Goal: Check status: Check status

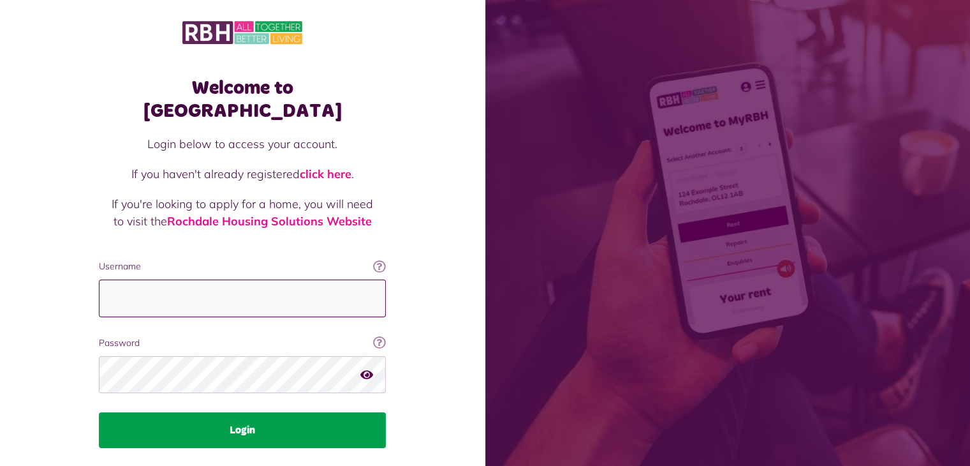
type input "**********"
click at [242, 412] on button "Login" at bounding box center [242, 430] width 287 height 36
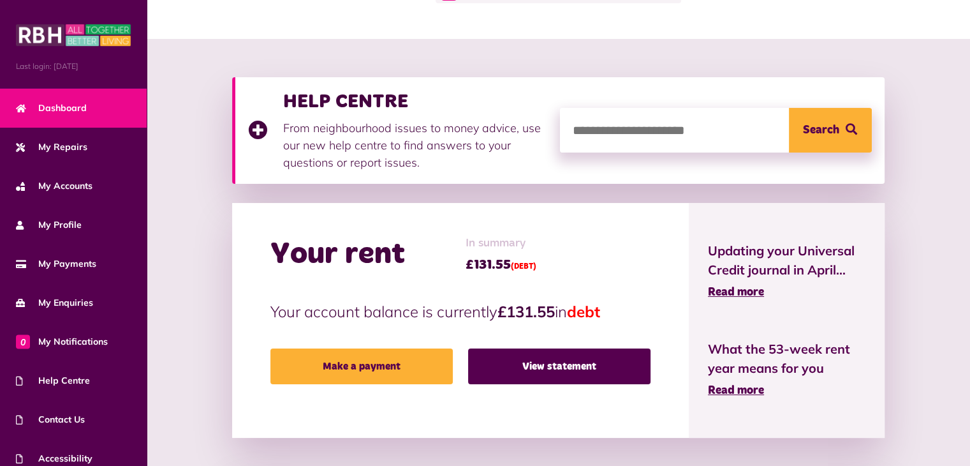
scroll to position [117, 0]
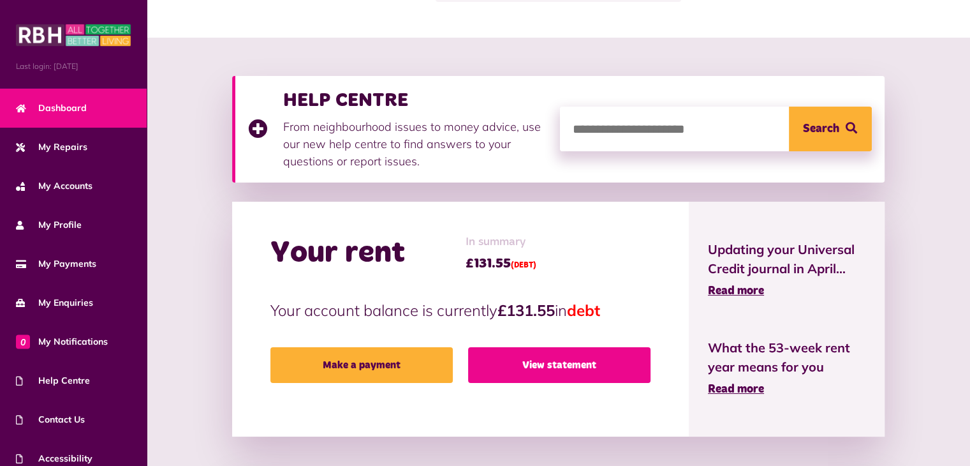
click at [574, 365] on link "View statement" at bounding box center [559, 365] width 182 height 36
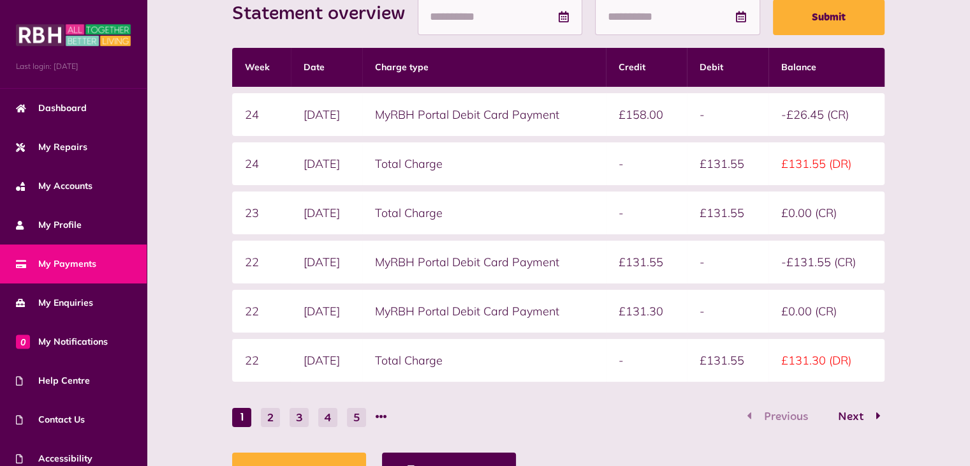
scroll to position [216, 0]
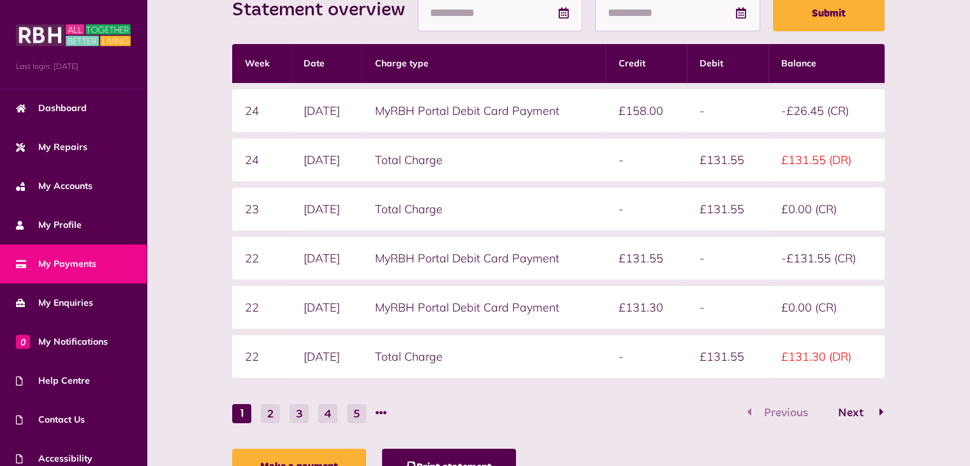
click at [848, 409] on span "Next" at bounding box center [850, 412] width 45 height 11
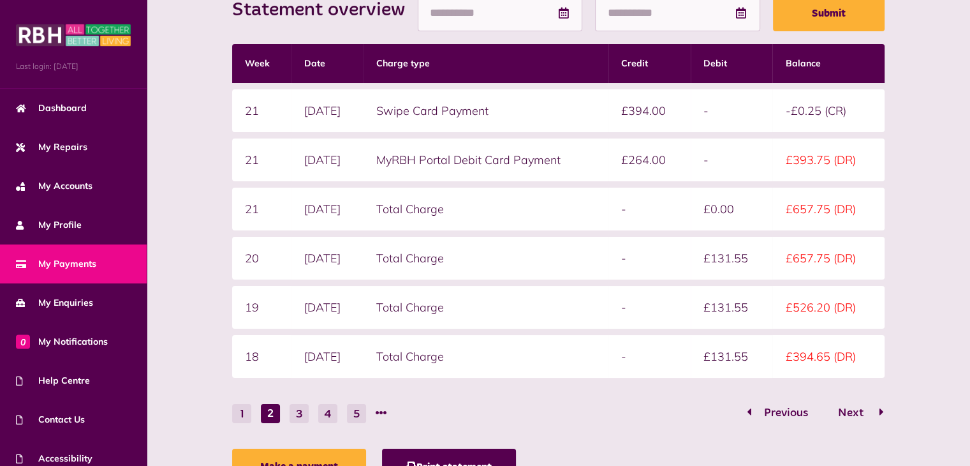
click at [883, 408] on icon "Go to page 3" at bounding box center [881, 411] width 4 height 11
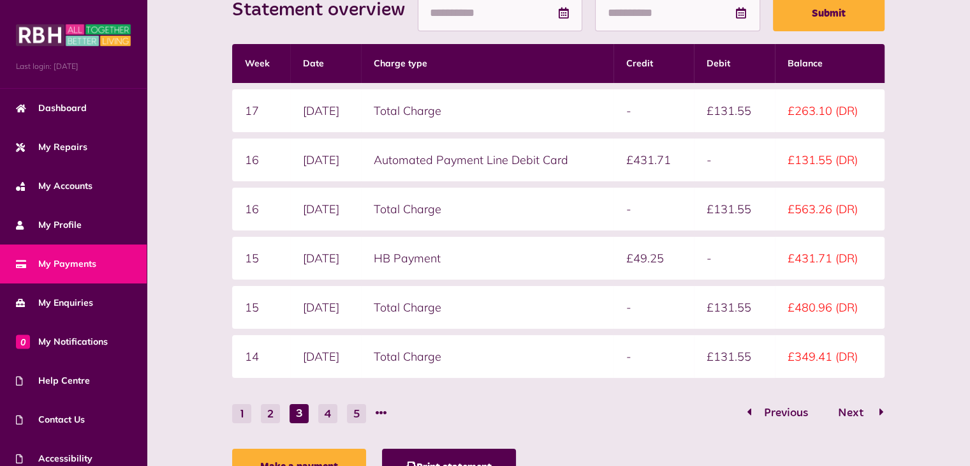
click at [880, 408] on icon "Go to page 4" at bounding box center [881, 411] width 4 height 11
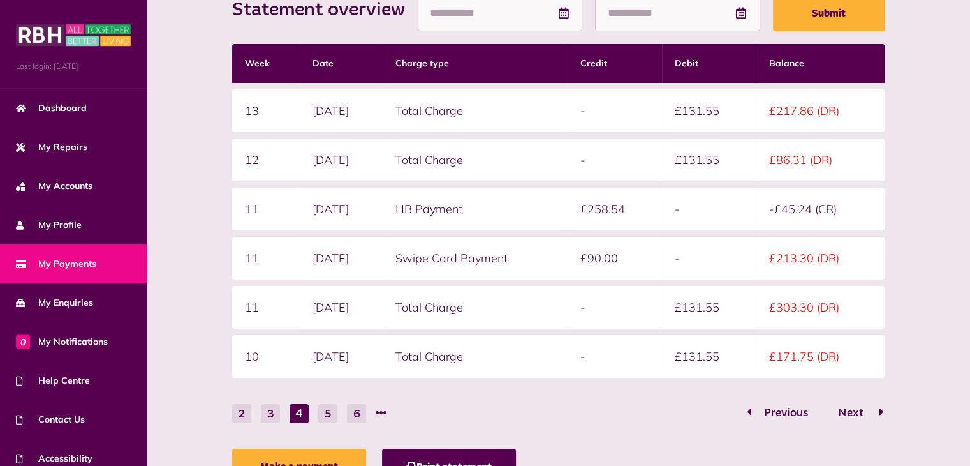
click at [880, 408] on icon "Go to page 5" at bounding box center [881, 411] width 4 height 11
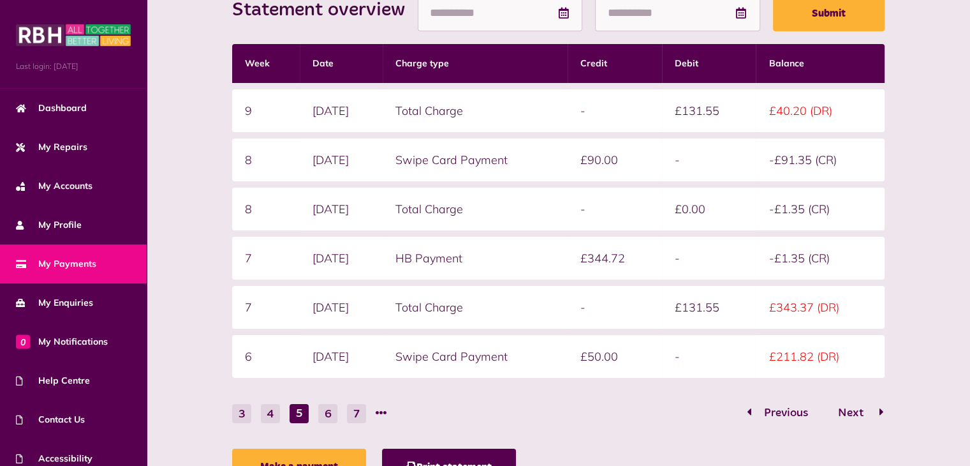
click at [880, 408] on icon "Go to page 6" at bounding box center [881, 411] width 4 height 11
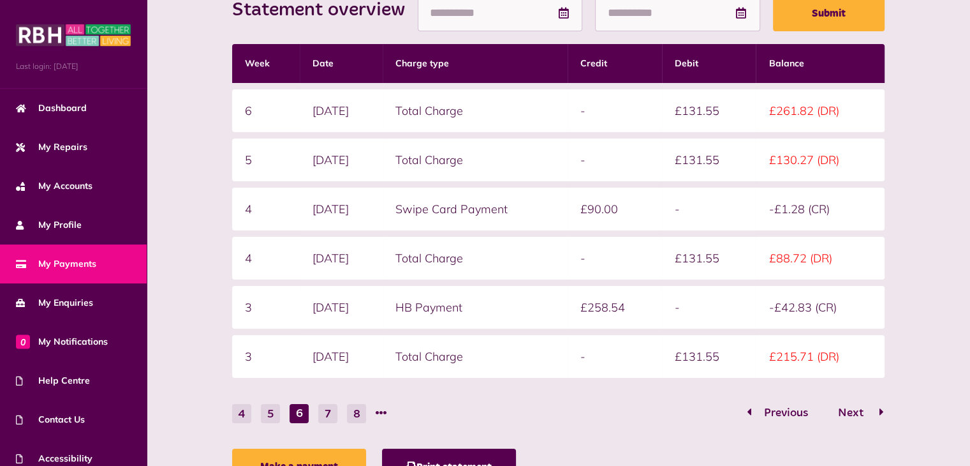
click at [880, 408] on icon "Go to page 7" at bounding box center [881, 411] width 4 height 11
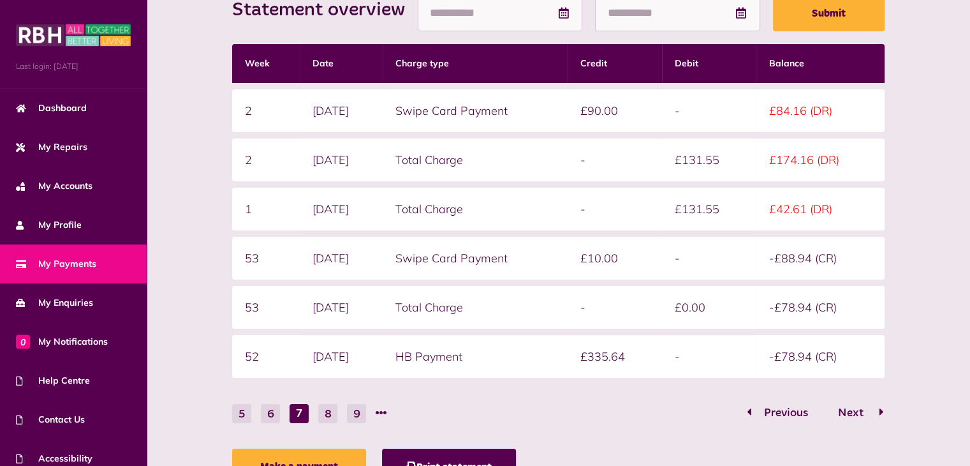
click at [880, 408] on icon "Go to page 8" at bounding box center [881, 411] width 4 height 11
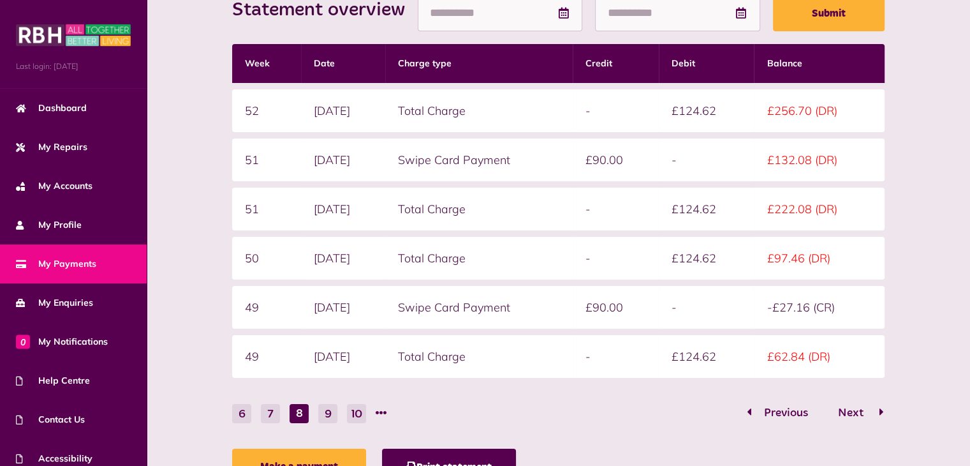
click at [881, 408] on icon "Go to page 9" at bounding box center [881, 411] width 4 height 11
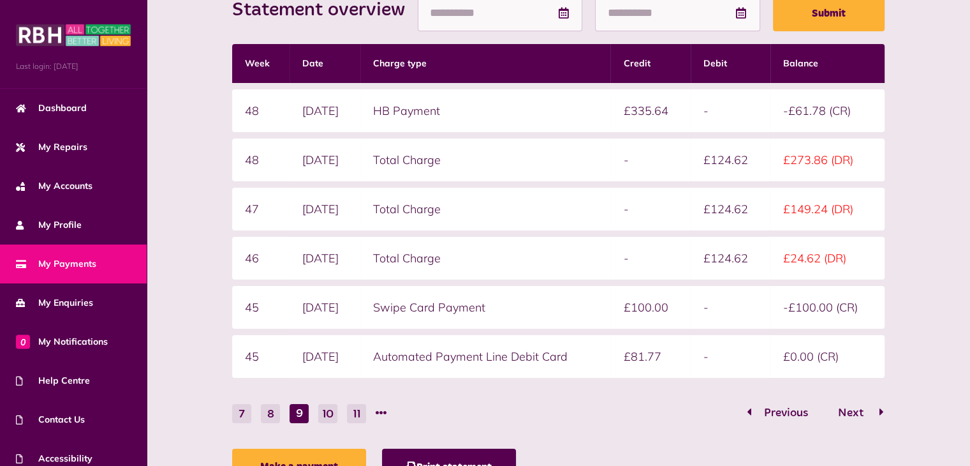
click at [881, 408] on icon "Go to page 10" at bounding box center [881, 411] width 4 height 11
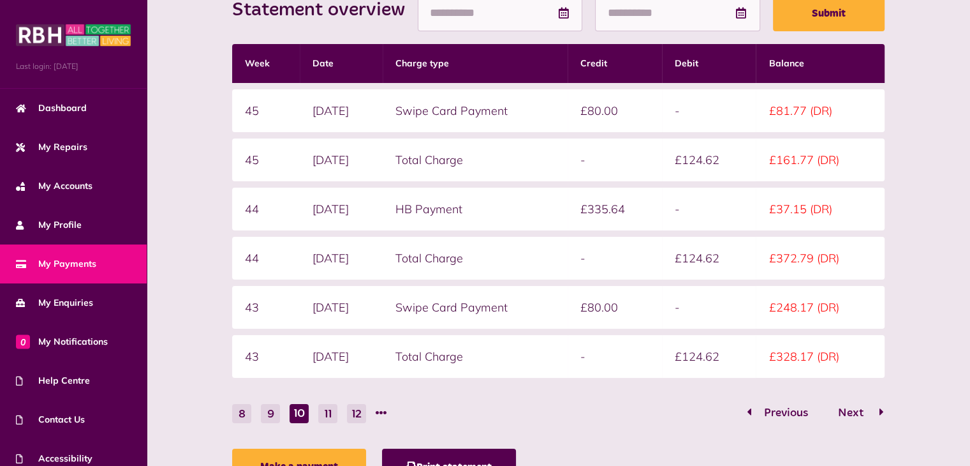
click at [881, 408] on icon "Go to page 11" at bounding box center [881, 411] width 4 height 11
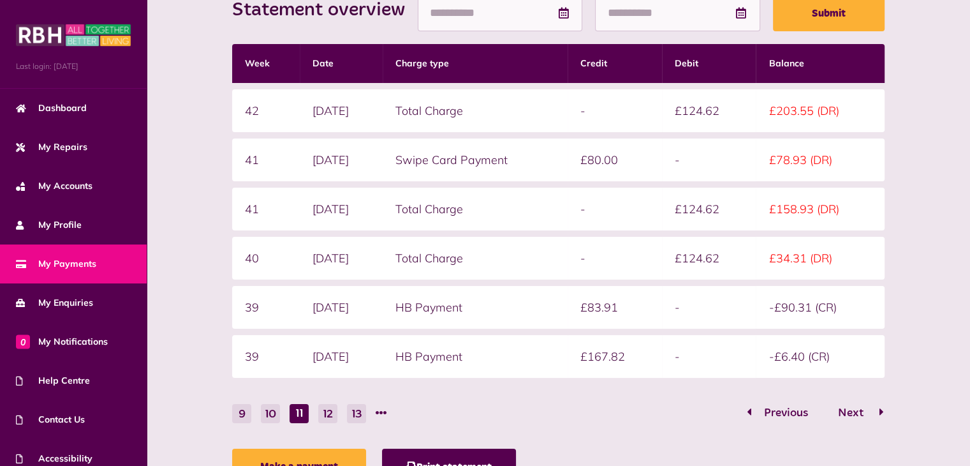
click at [881, 408] on icon "Go to page 12" at bounding box center [881, 411] width 4 height 11
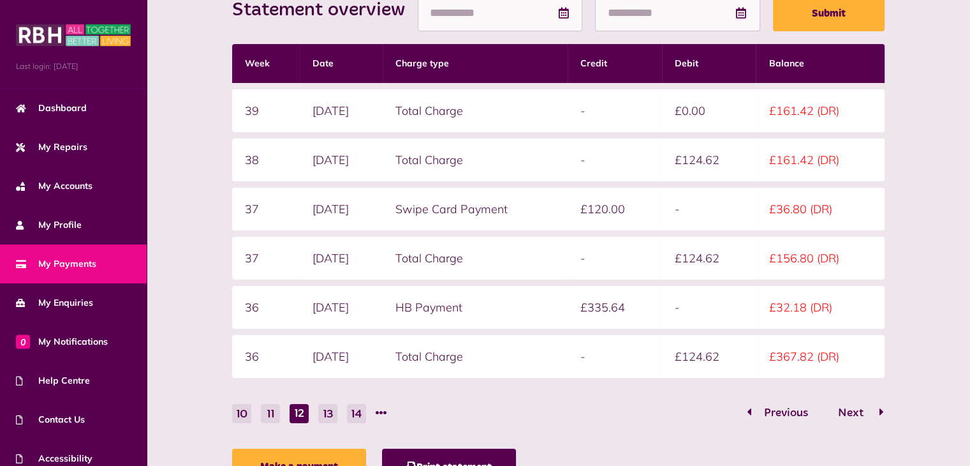
click at [881, 408] on icon "Go to page 13" at bounding box center [881, 411] width 4 height 11
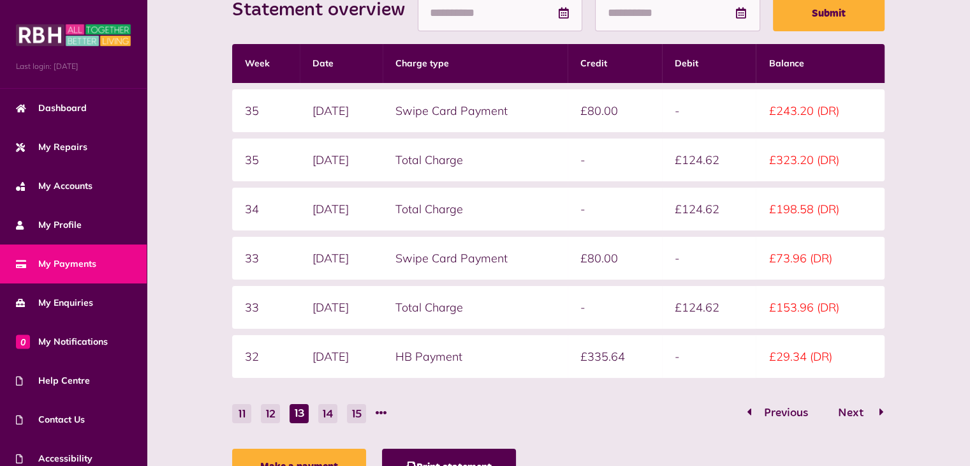
click at [881, 408] on icon "Go to page 14" at bounding box center [881, 411] width 4 height 11
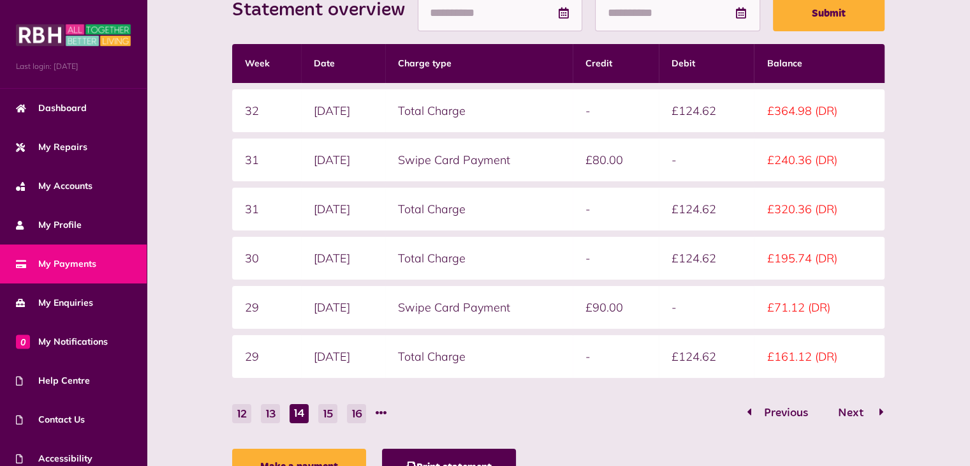
click at [881, 408] on icon "Go to page 15" at bounding box center [881, 411] width 4 height 11
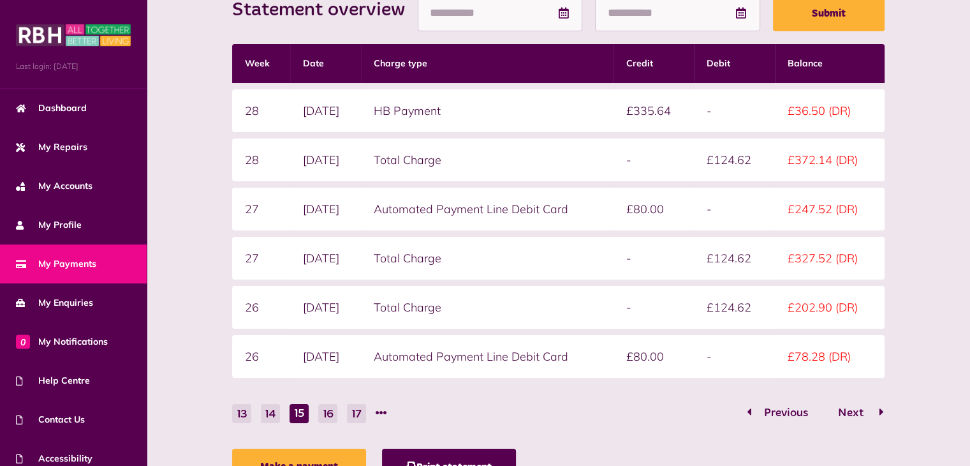
click at [881, 408] on icon "Go to page 16" at bounding box center [881, 411] width 4 height 11
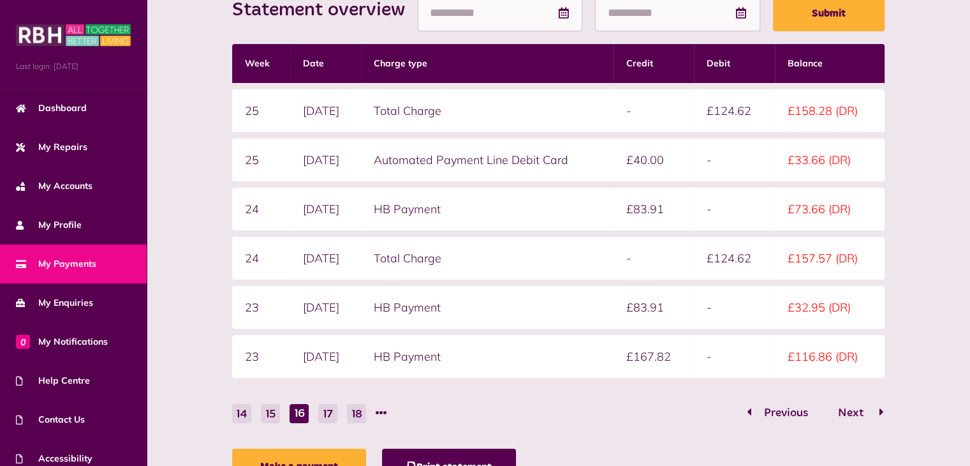
click at [881, 408] on icon "Go to page 17" at bounding box center [881, 411] width 4 height 11
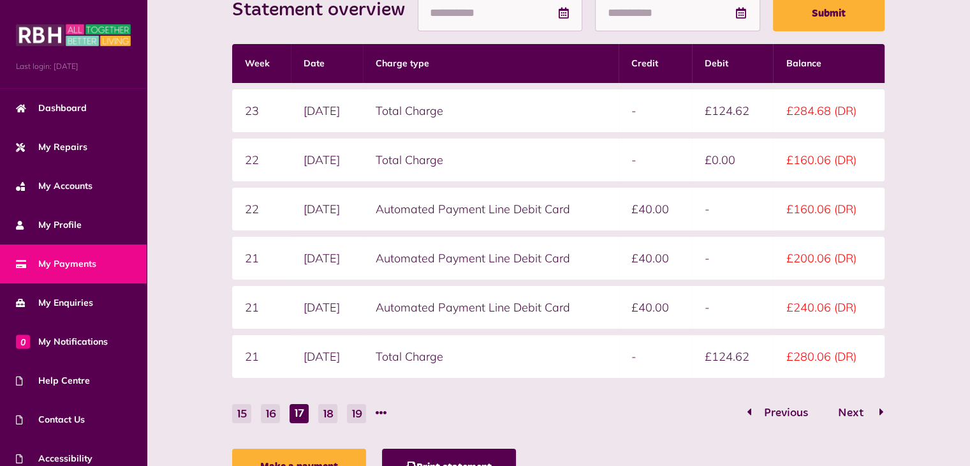
click at [881, 408] on icon "Go to page 18" at bounding box center [881, 411] width 4 height 11
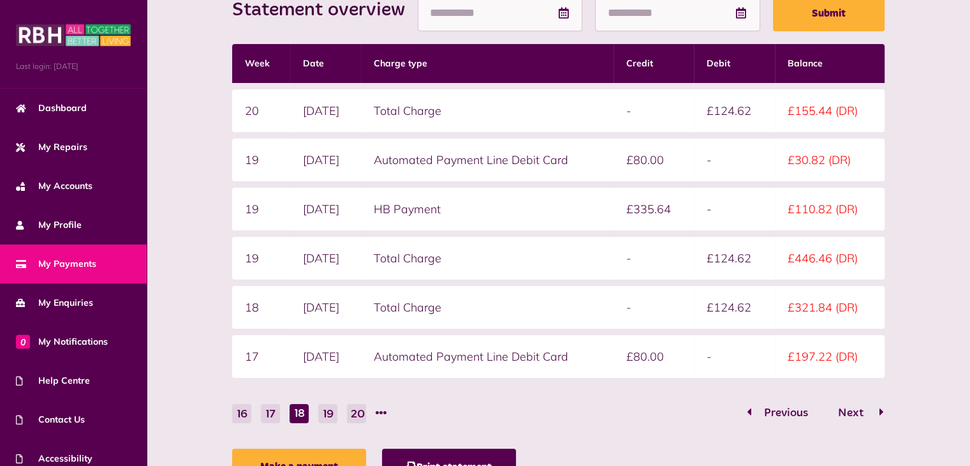
click at [883, 409] on icon "Go to page 19" at bounding box center [881, 411] width 4 height 11
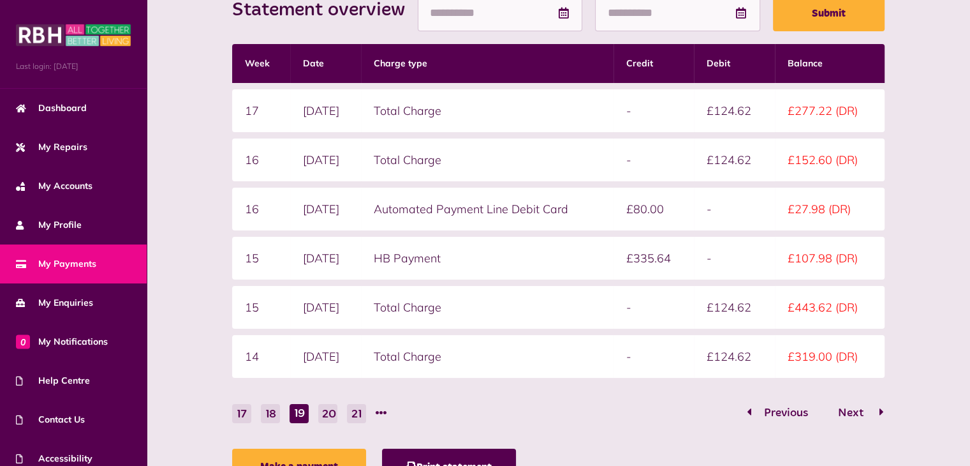
click at [883, 409] on icon "Go to page 20" at bounding box center [881, 411] width 4 height 11
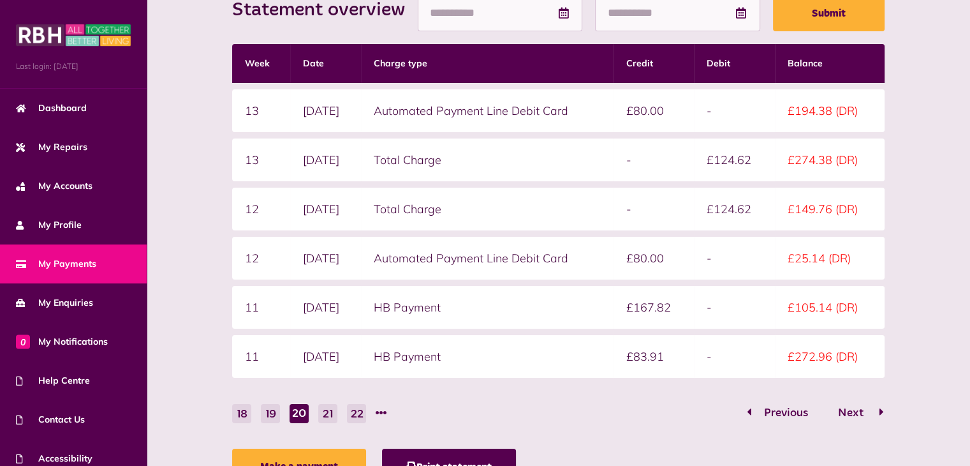
click at [883, 409] on icon "Go to page 21" at bounding box center [881, 411] width 4 height 11
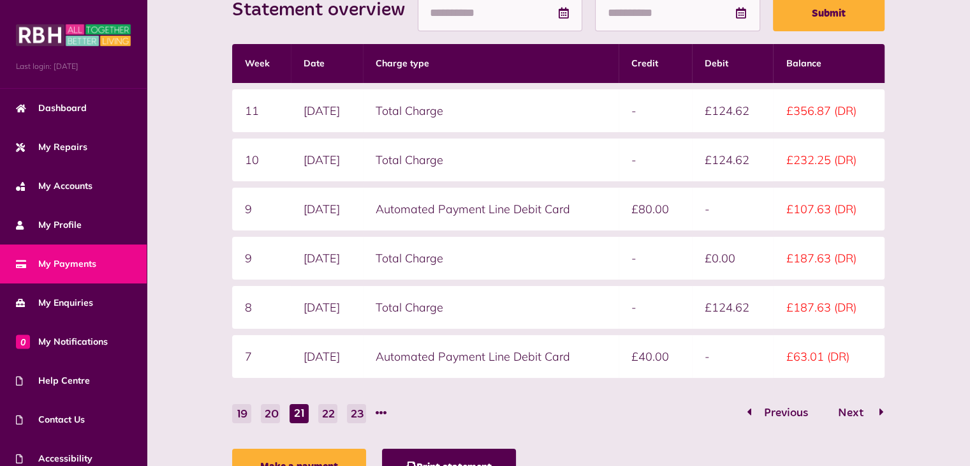
click at [883, 409] on icon "Go to page 22" at bounding box center [881, 411] width 4 height 11
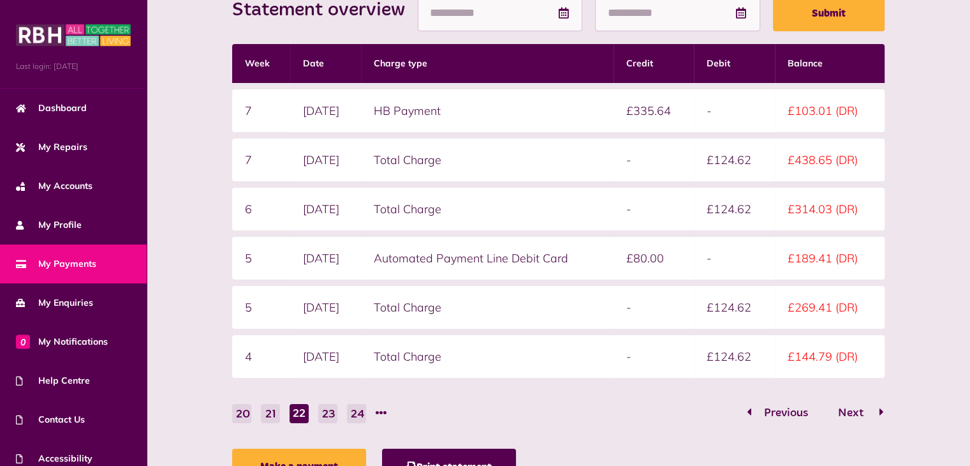
click at [883, 409] on icon "Go to page 23" at bounding box center [881, 411] width 4 height 11
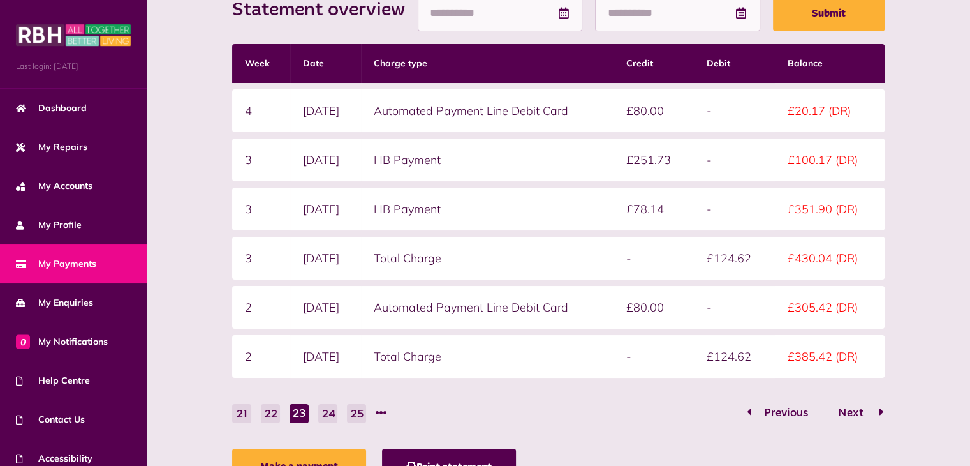
click at [883, 409] on icon "Go to page 24" at bounding box center [881, 411] width 4 height 11
